Goal: Task Accomplishment & Management: Use online tool/utility

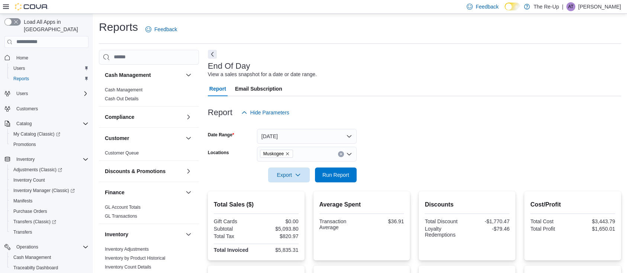
scroll to position [2, 0]
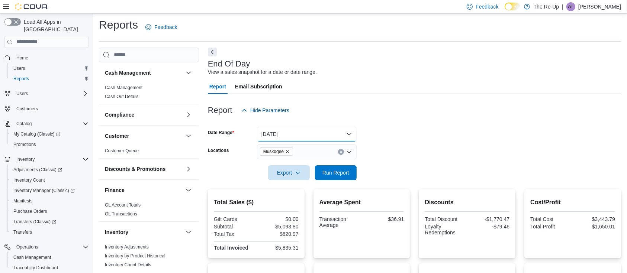
click at [344, 137] on button "[DATE]" at bounding box center [307, 134] width 100 height 15
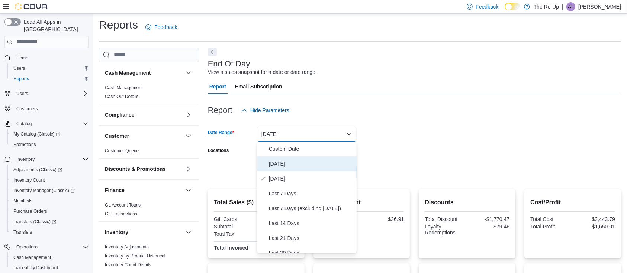
click at [291, 164] on span "[DATE]" at bounding box center [311, 163] width 85 height 9
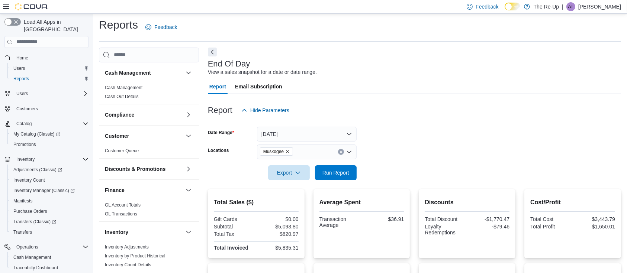
click at [418, 138] on form "Date Range [DATE] Locations Muskogee Export Run Report" at bounding box center [414, 149] width 413 height 62
click at [341, 170] on span "Run Report" at bounding box center [335, 172] width 27 height 7
